Goal: Share content

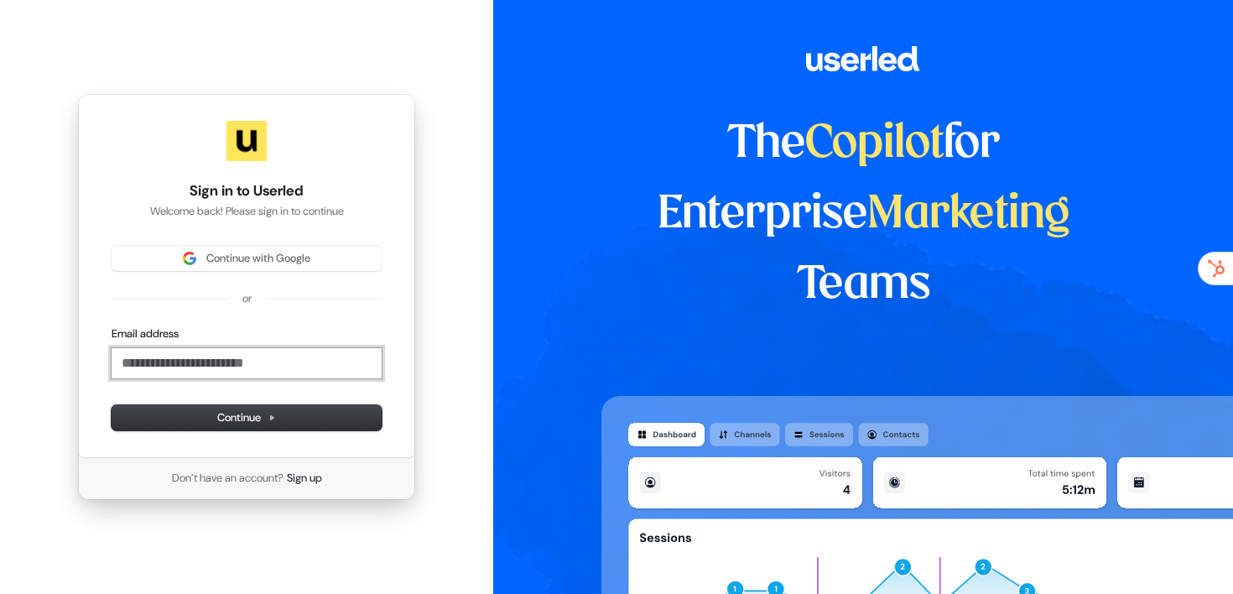
click at [273, 355] on input "Email address" at bounding box center [247, 363] width 270 height 30
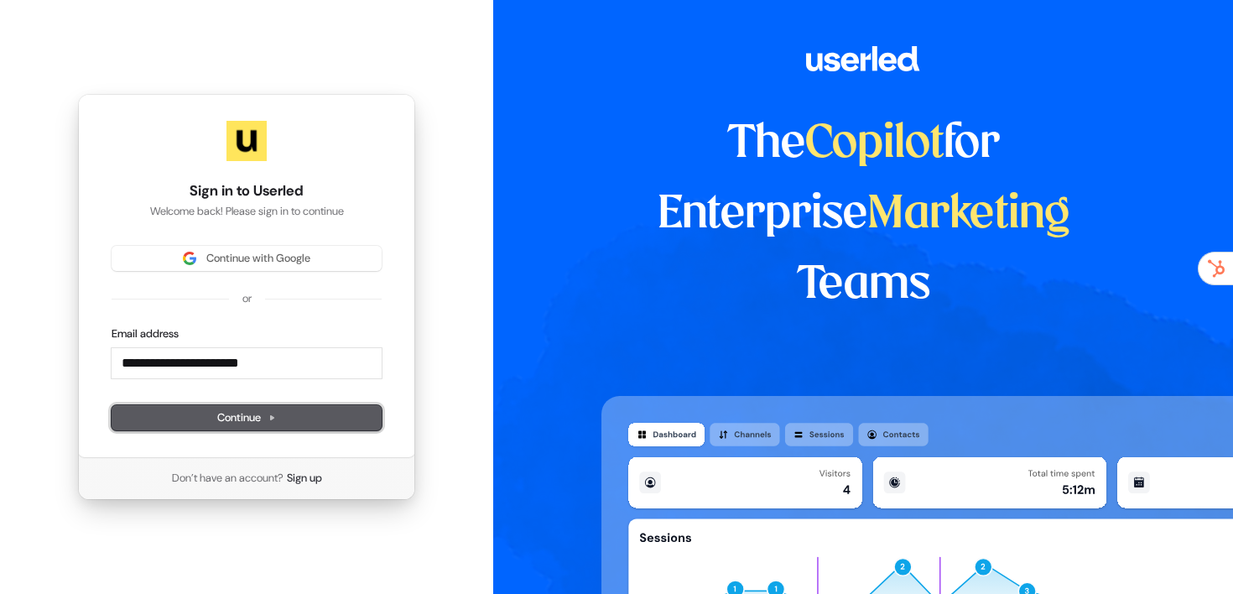
click at [293, 408] on button "Continue" at bounding box center [247, 417] width 270 height 25
type input "**********"
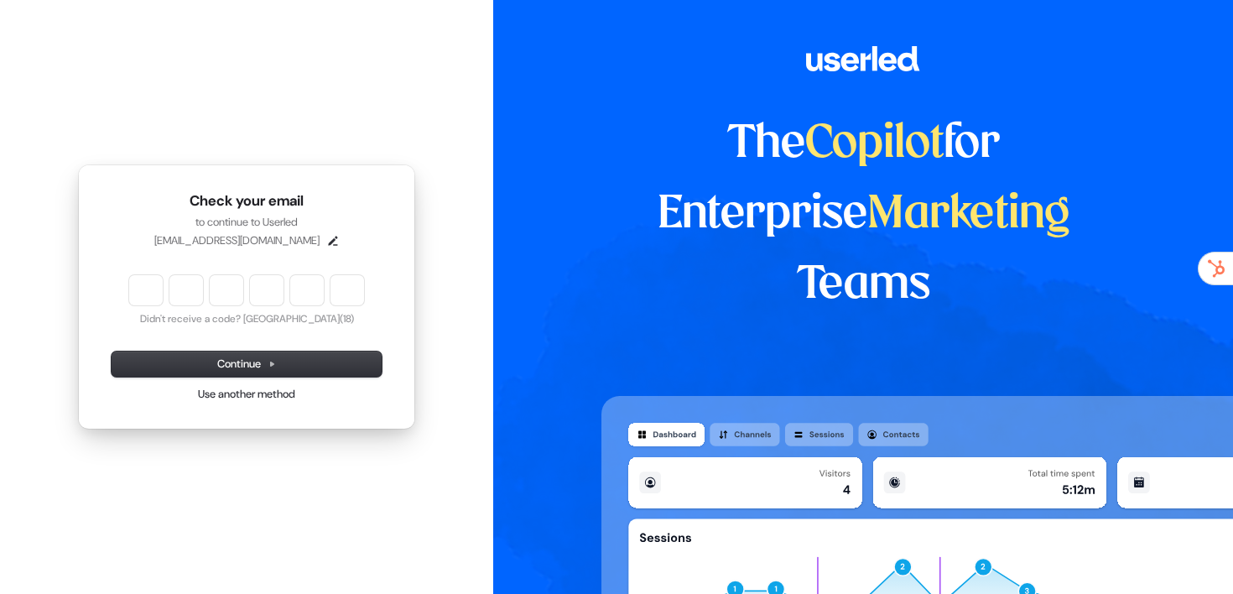
click at [125, 286] on div "Didn't receive a code? Resend (18)" at bounding box center [247, 300] width 270 height 50
click at [136, 288] on input "Enter verification code" at bounding box center [246, 290] width 235 height 30
paste input "******"
type input "******"
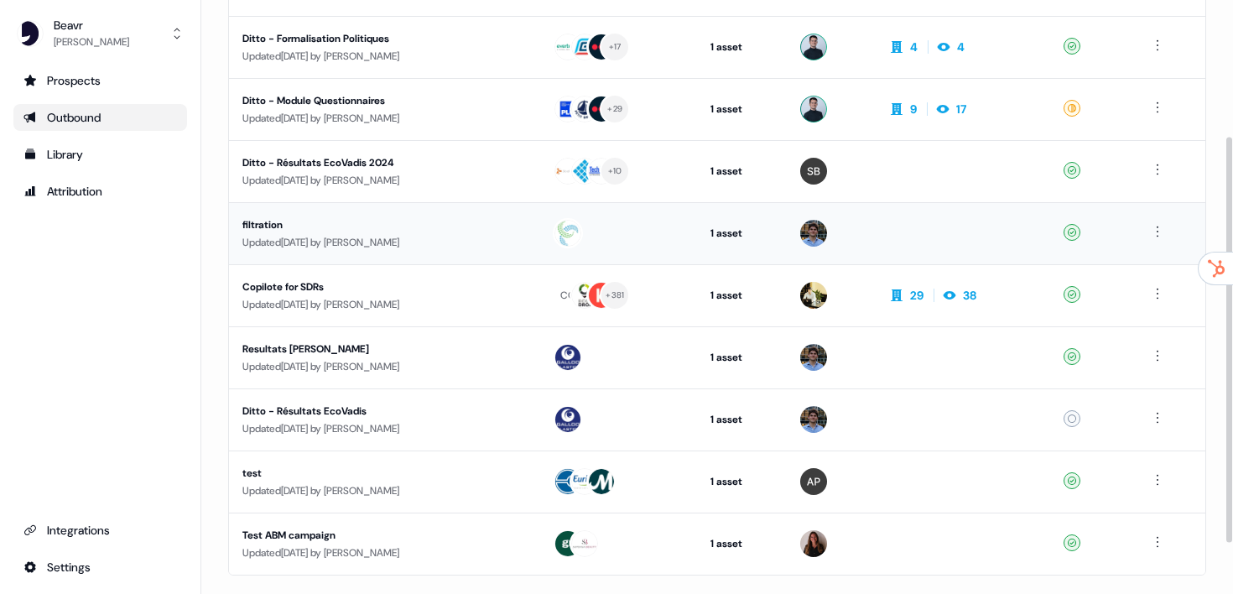
scroll to position [138, 0]
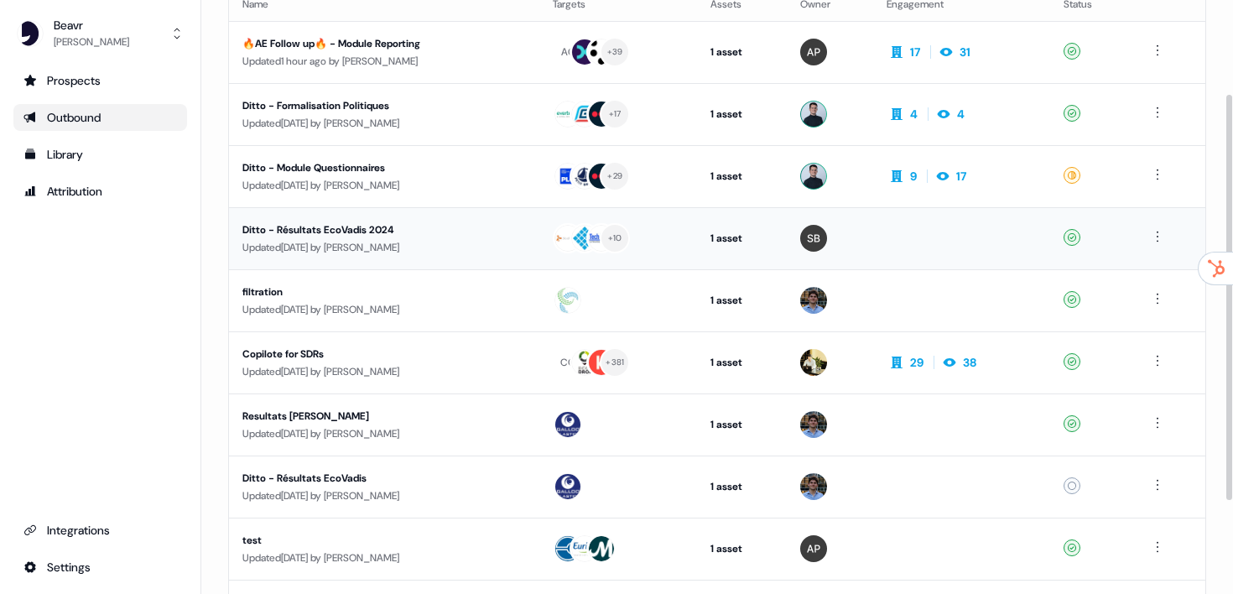
click at [336, 221] on div "Ditto - Résultats EcoVadis 2024" at bounding box center [383, 229] width 283 height 17
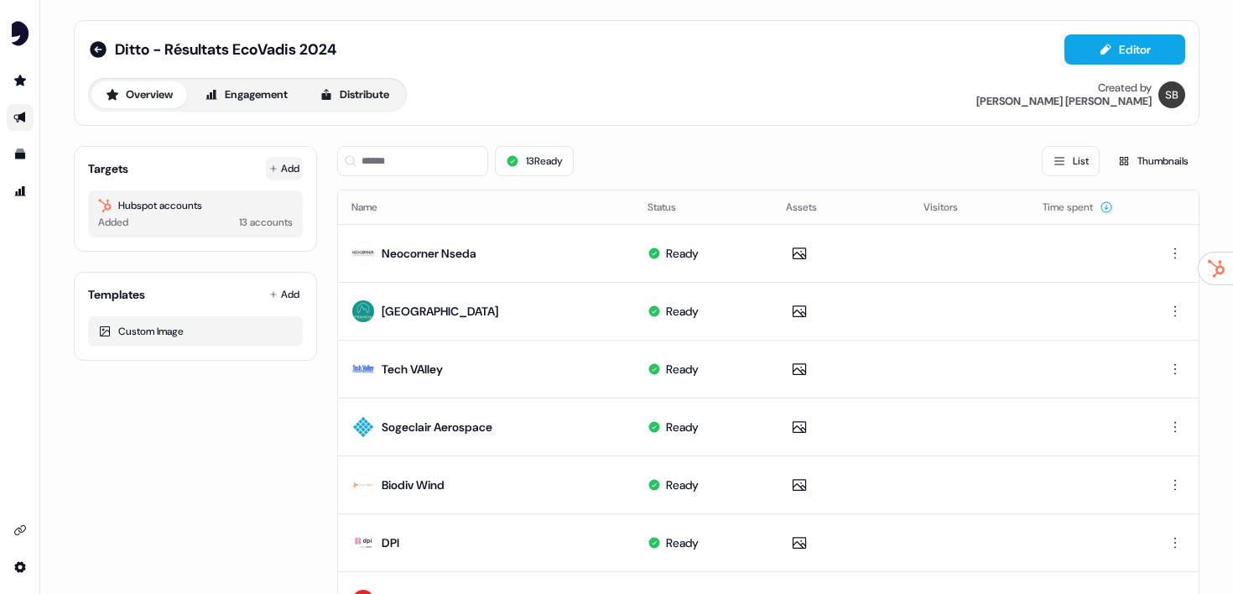
click at [289, 159] on button "Add" at bounding box center [284, 168] width 37 height 23
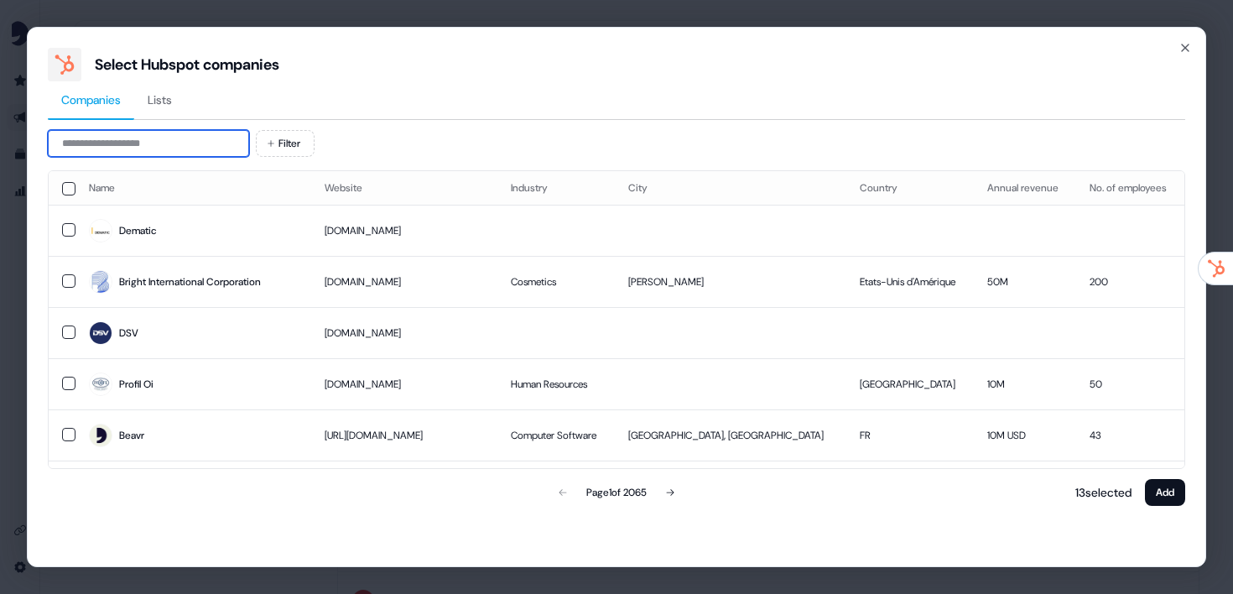
click at [193, 132] on input at bounding box center [148, 143] width 201 height 27
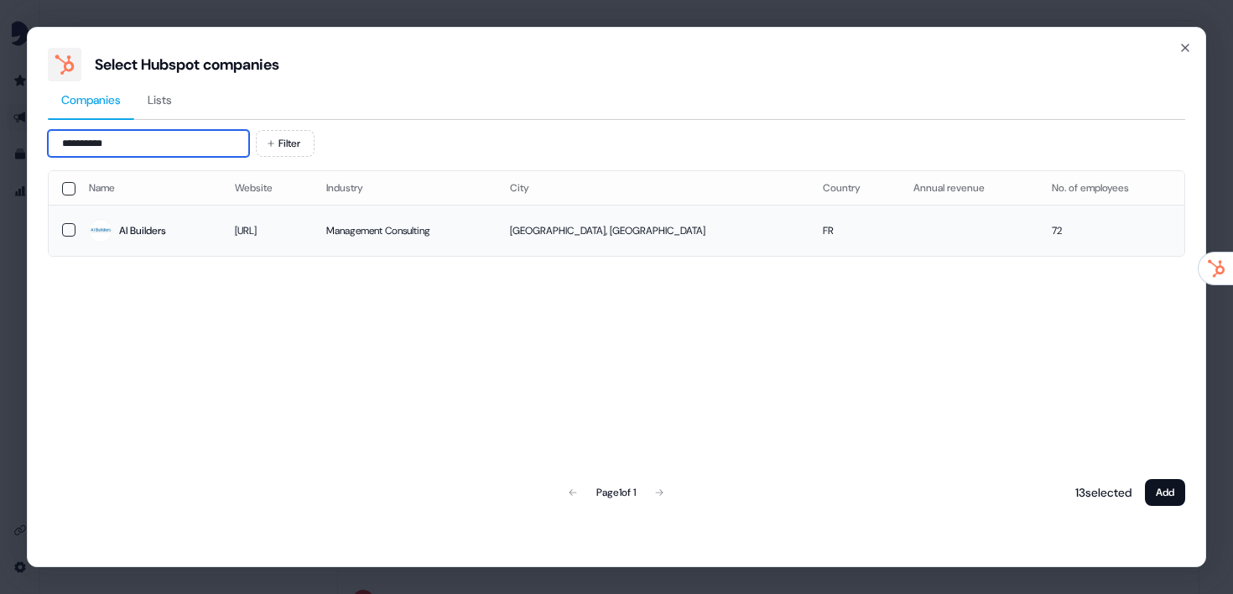
type input "**********"
click at [65, 231] on button "button" at bounding box center [68, 229] width 13 height 13
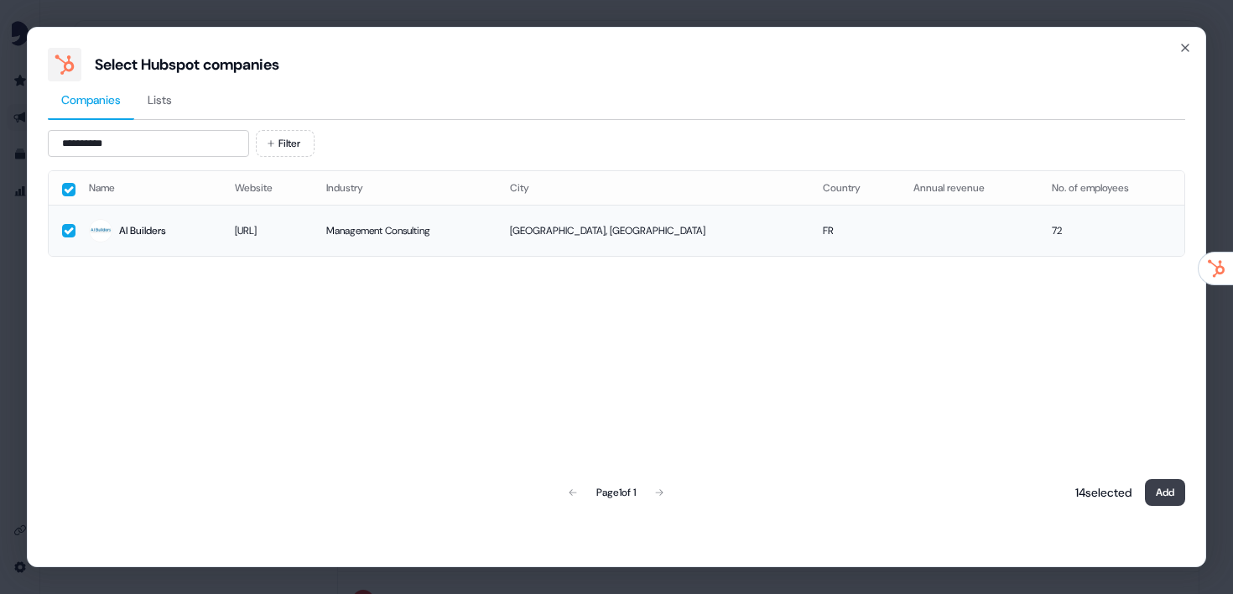
click at [1145, 483] on button "Add" at bounding box center [1165, 492] width 40 height 27
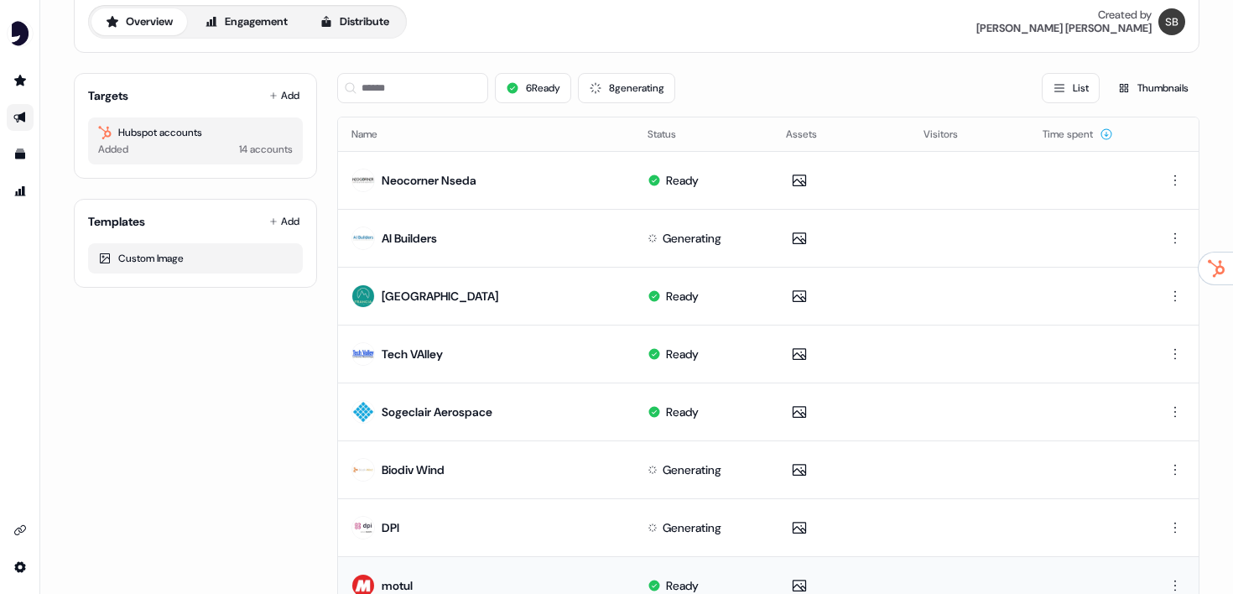
scroll to position [67, 0]
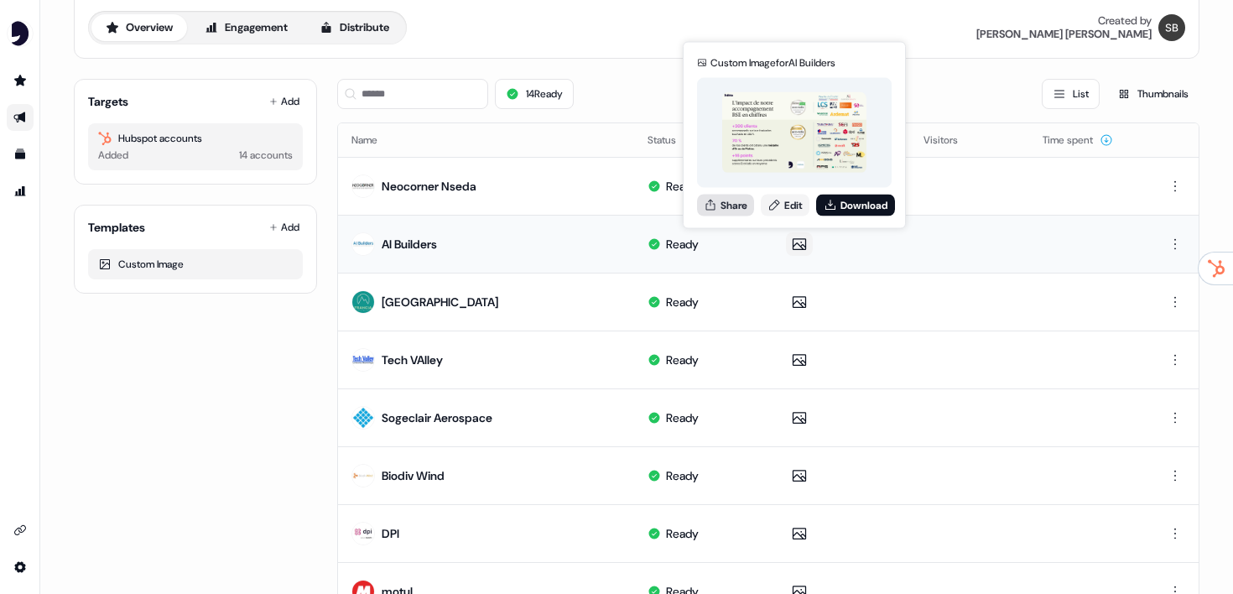
click at [735, 207] on button "Share" at bounding box center [725, 205] width 57 height 22
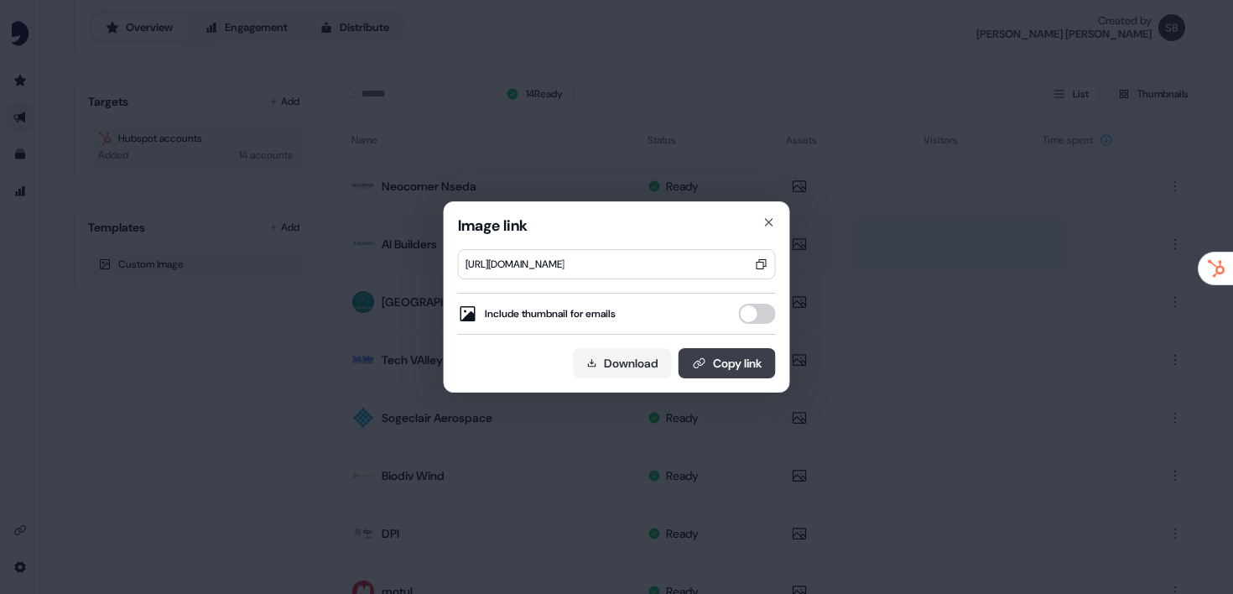
click at [715, 366] on button "Copy link" at bounding box center [726, 363] width 97 height 30
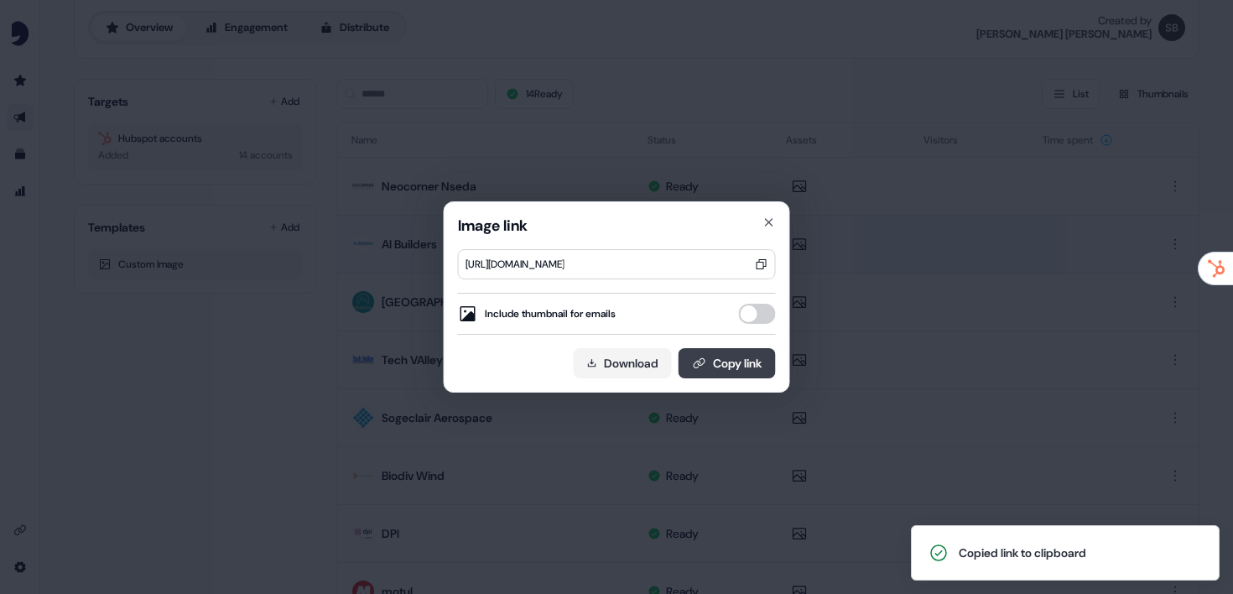
click at [728, 361] on button "Copy link" at bounding box center [726, 363] width 97 height 30
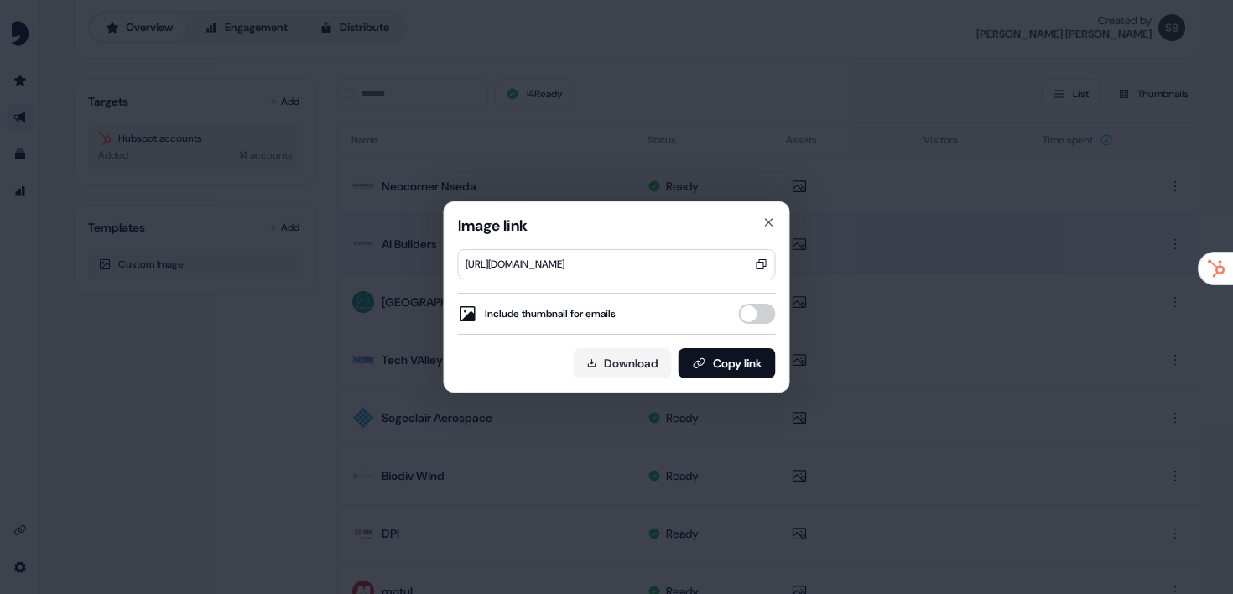
click at [916, 200] on div "Image link [URL][DOMAIN_NAME] Include thumbnail for emails Download Copy link C…" at bounding box center [616, 297] width 1233 height 594
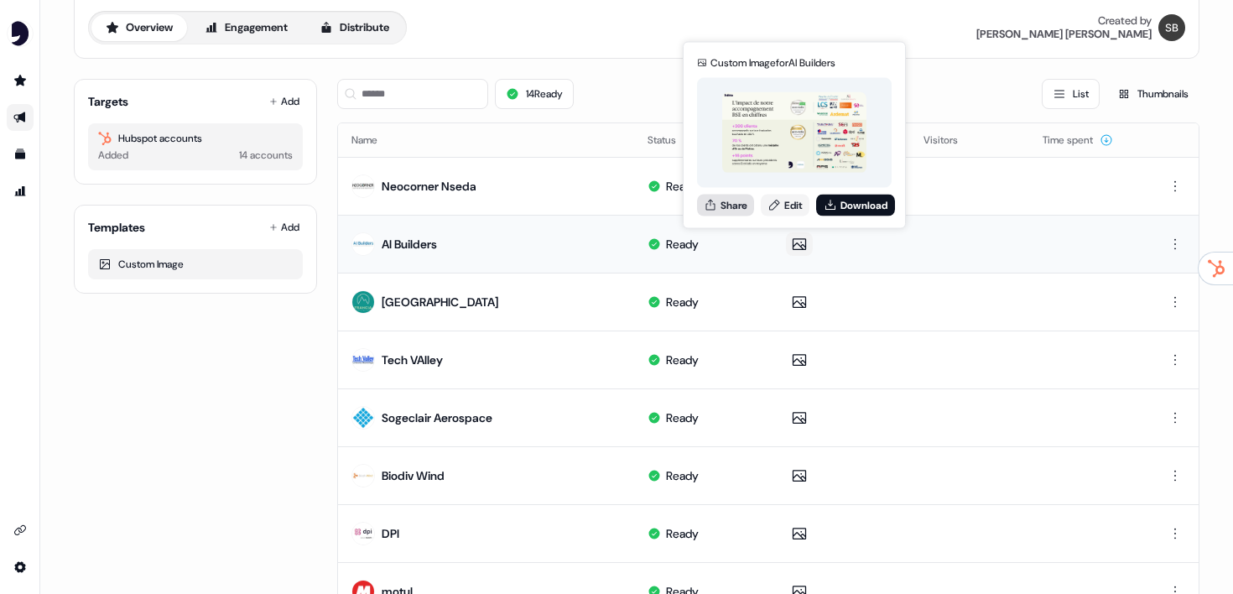
click at [723, 200] on button "Share" at bounding box center [725, 205] width 57 height 22
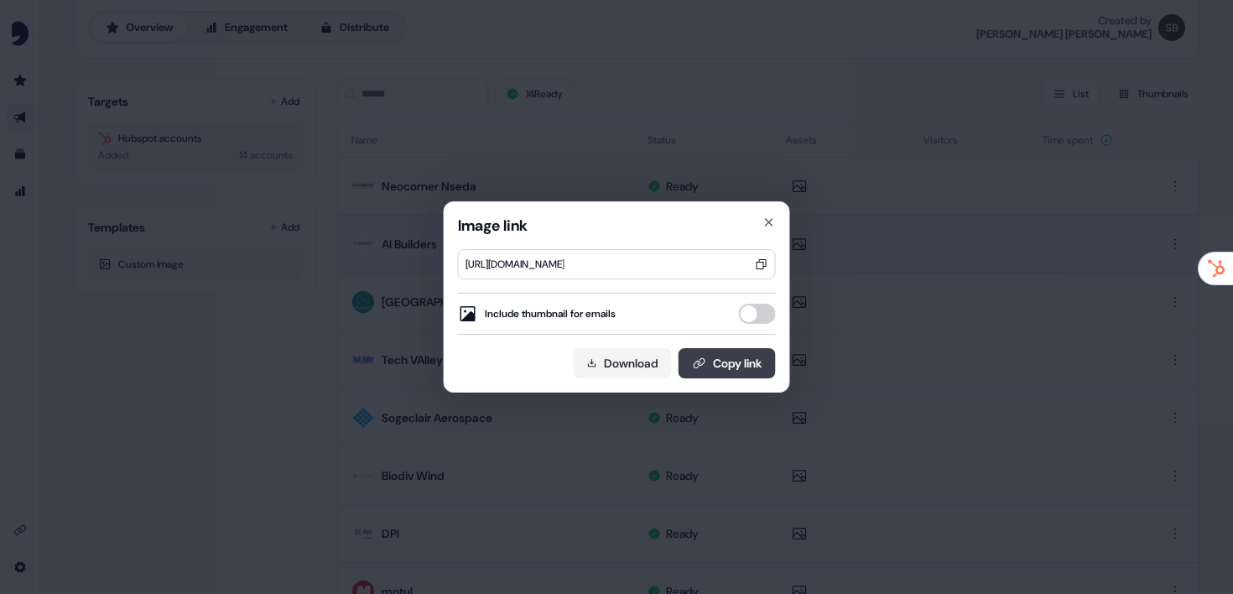
click at [722, 369] on button "Copy link" at bounding box center [726, 363] width 97 height 30
